Goal: Use online tool/utility: Utilize a website feature to perform a specific function

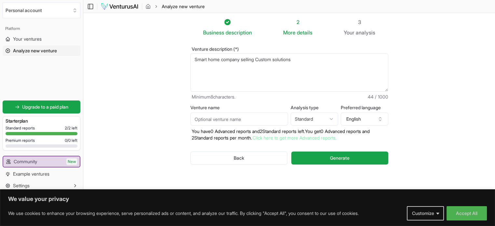
click at [269, 118] on input "Venture name" at bounding box center [239, 118] width 98 height 13
click at [321, 119] on html "We value your privacy We use cookies to enhance your browsing experience, serve…" at bounding box center [247, 113] width 495 height 226
click at [315, 120] on html "We value your privacy We use cookies to enhance your browsing experience, serve…" at bounding box center [247, 113] width 495 height 226
select select "standard"
click at [237, 121] on input "Venture name" at bounding box center [239, 118] width 98 height 13
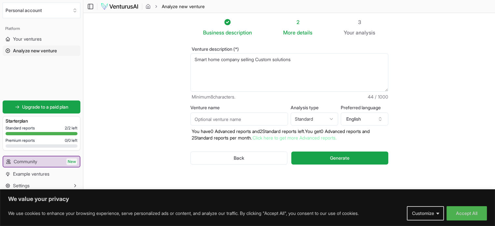
click at [309, 58] on textarea "Smart home company selling Custom solutions" at bounding box center [289, 72] width 198 height 38
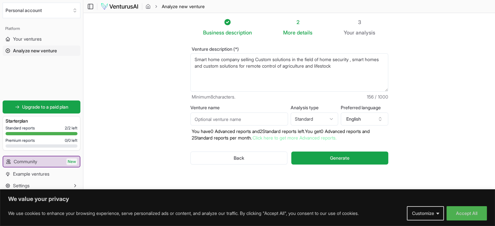
type textarea "Smart home company selling Custom solutions in the field of home security , sma…"
click at [245, 118] on input "Venture name" at bounding box center [239, 118] width 98 height 13
click at [236, 117] on input "Venture name" at bounding box center [239, 118] width 98 height 13
type input "Mountain Heart Solutions"
click at [314, 159] on button "Generate" at bounding box center [339, 158] width 97 height 13
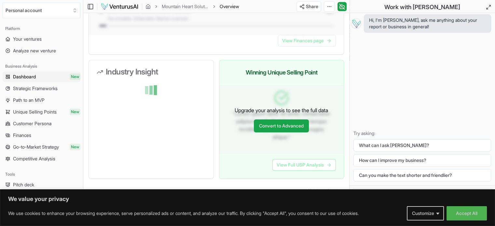
scroll to position [622, 0]
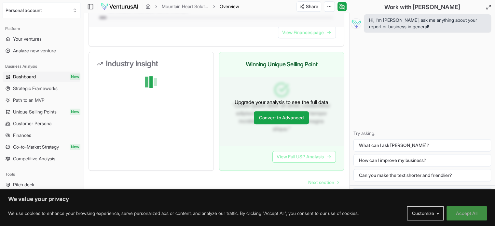
click at [466, 219] on button "Accept All" at bounding box center [466, 213] width 40 height 14
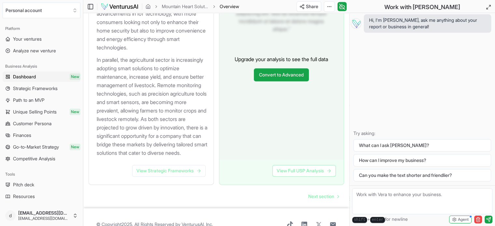
scroll to position [801, 0]
click at [38, 89] on span "Strategic Frameworks" at bounding box center [35, 88] width 45 height 7
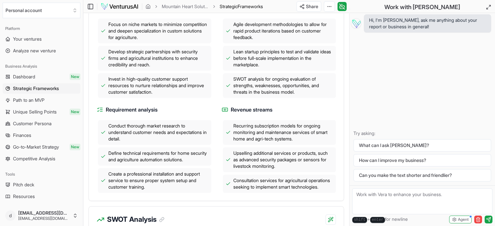
scroll to position [277, 0]
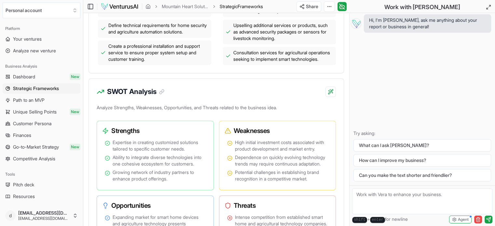
click at [169, 38] on div "Define technical requirements for home security and agriculture automation solu…" at bounding box center [154, 29] width 113 height 18
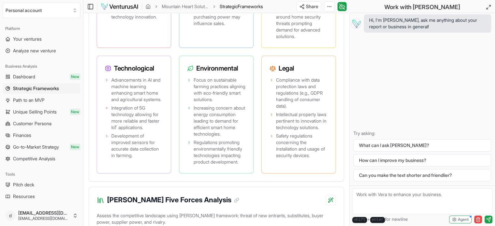
scroll to position [820, 0]
click at [39, 133] on link "Finances" at bounding box center [42, 135] width 78 height 10
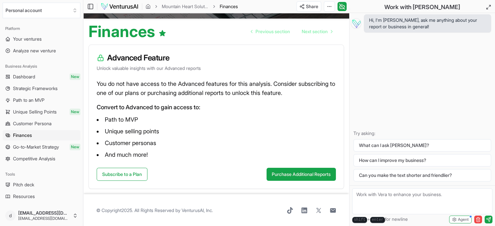
scroll to position [55, 0]
click at [39, 158] on span "Competitive Analysis" at bounding box center [34, 158] width 42 height 7
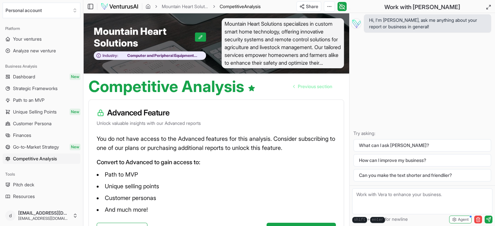
scroll to position [55, 0]
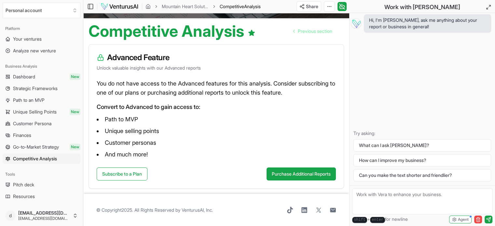
click at [35, 186] on link "Pitch deck" at bounding box center [42, 184] width 78 height 10
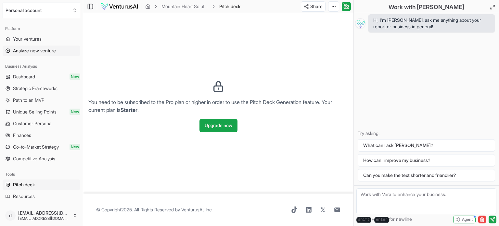
click at [12, 49] on link "Analyze new venture" at bounding box center [42, 51] width 78 height 10
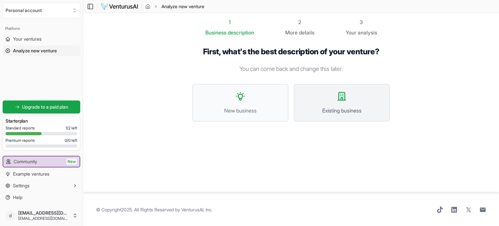
click at [359, 99] on button "Existing business" at bounding box center [342, 103] width 96 height 38
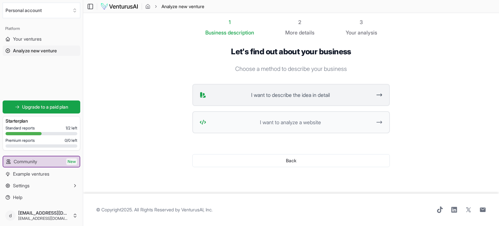
click at [293, 95] on span "I want to describe the idea in detail" at bounding box center [290, 95] width 163 height 8
